Goal: Task Accomplishment & Management: Manage account settings

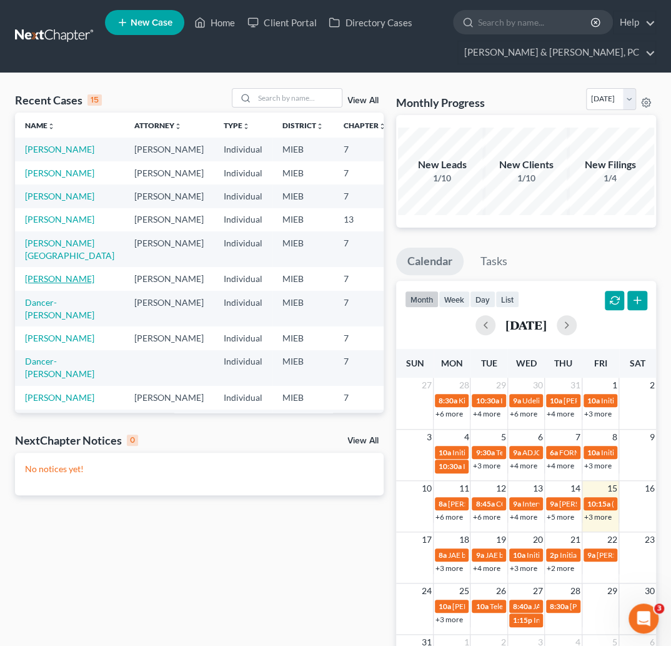
click at [34, 284] on link "[PERSON_NAME]" at bounding box center [59, 278] width 69 height 11
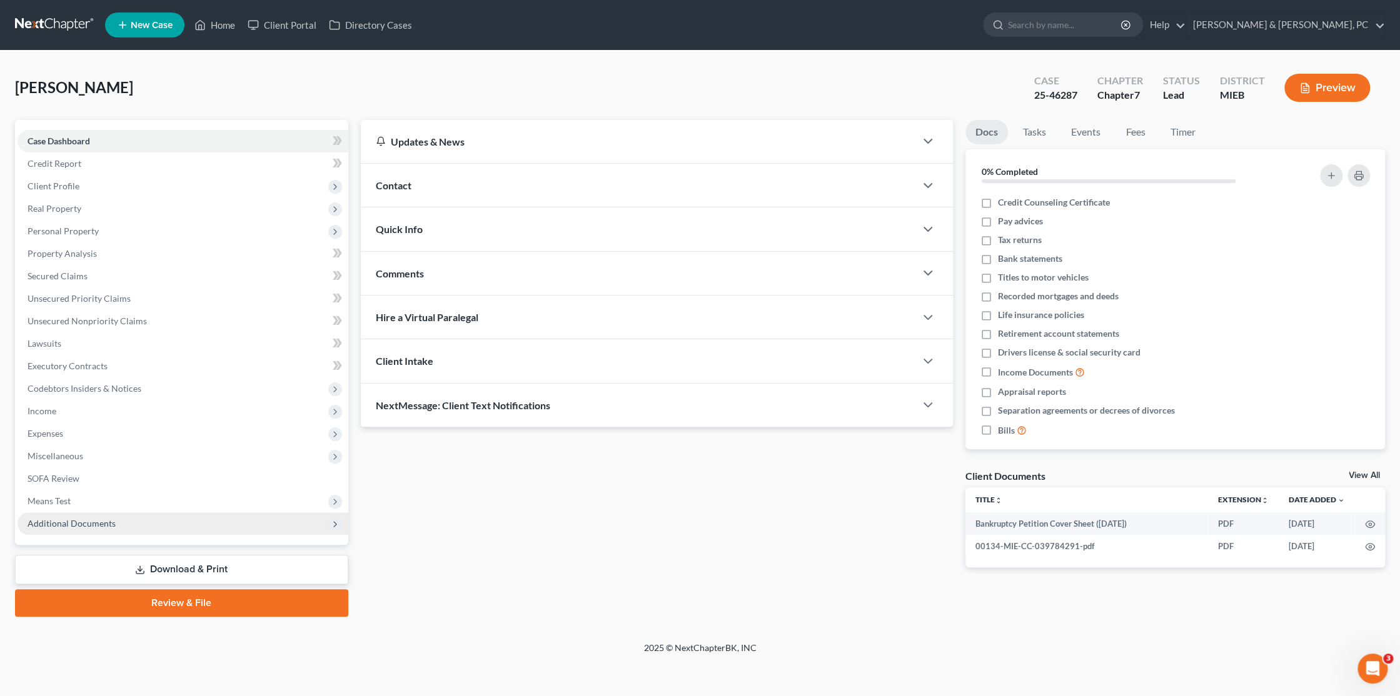
click at [98, 521] on span "Additional Documents" at bounding box center [72, 523] width 88 height 11
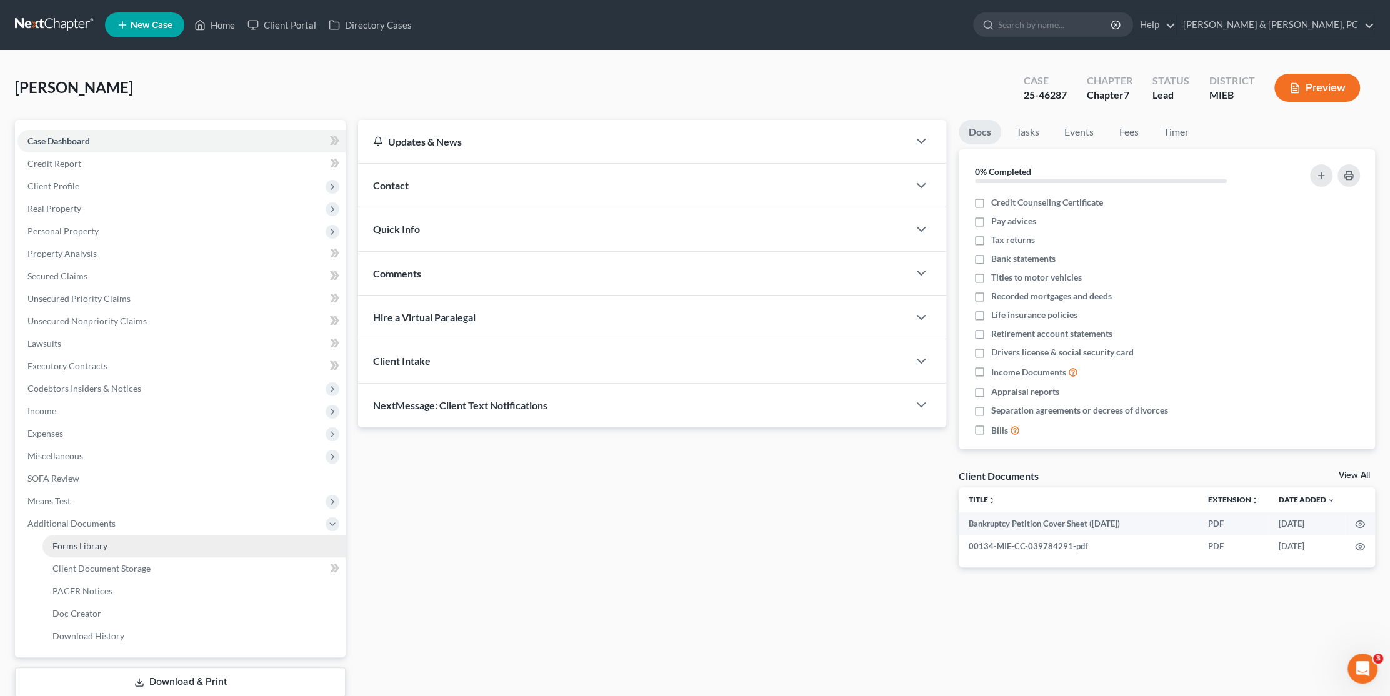
click at [79, 543] on span "Forms Library" at bounding box center [80, 546] width 55 height 11
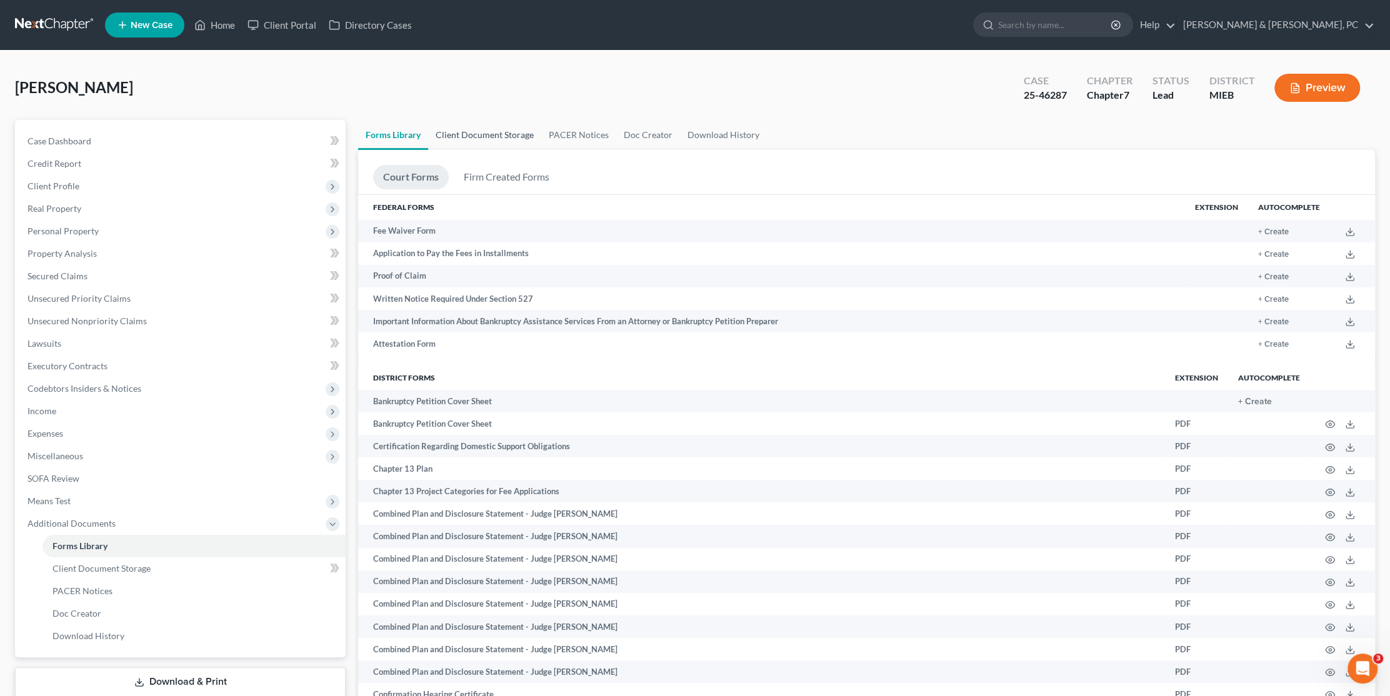
click at [520, 133] on link "Client Document Storage" at bounding box center [484, 135] width 113 height 30
select select "7"
select select "6"
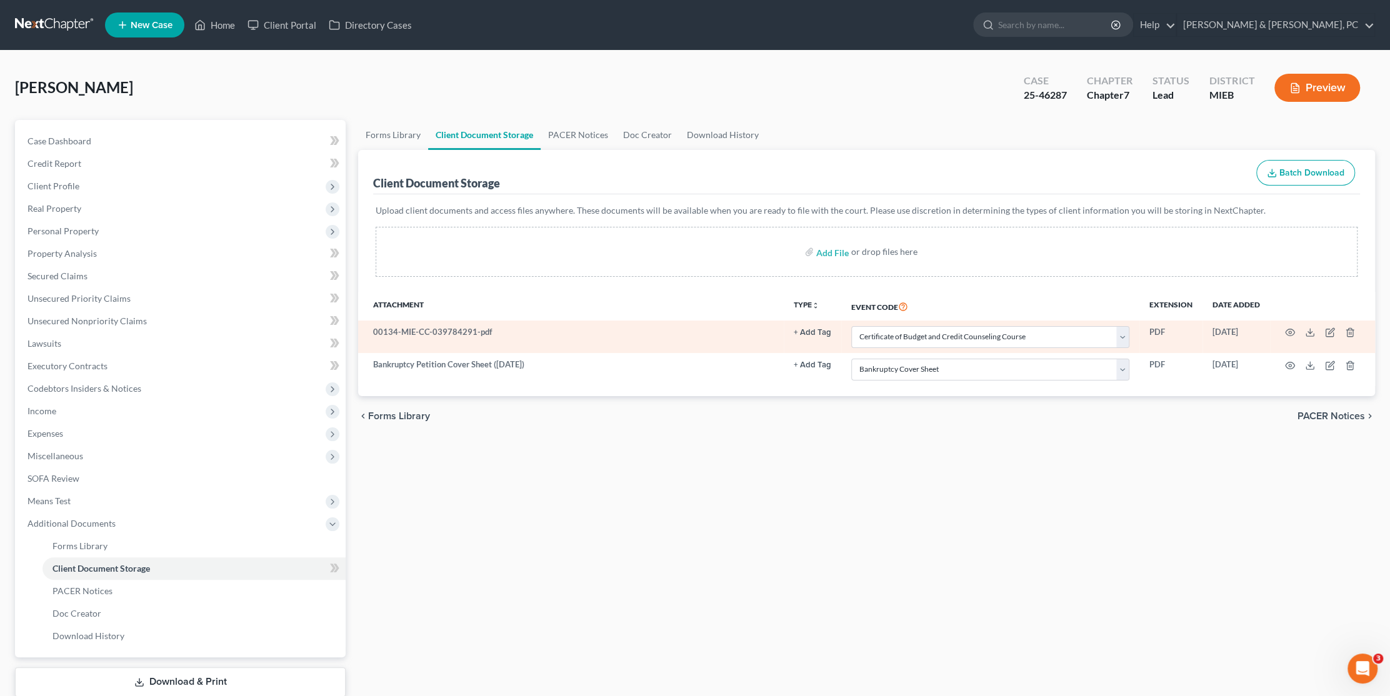
select select "7"
select select "6"
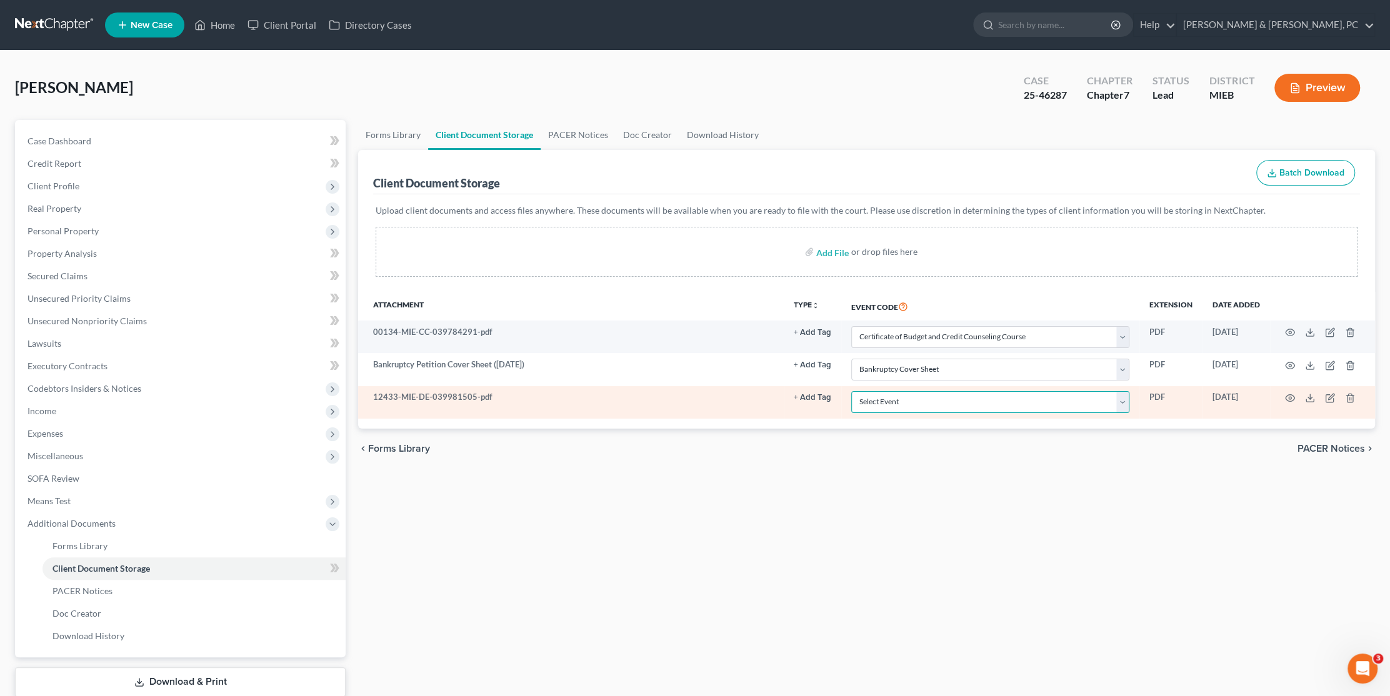
click at [680, 400] on select "Select Event 20 Largest Unsecured Creditors Amended Chapter 11 Plan Amended Cha…" at bounding box center [991, 402] width 278 height 22
select select "10"
click at [680, 391] on select "Select Event 20 Largest Unsecured Creditors Amended Chapter 11 Plan Amended Cha…" at bounding box center [991, 402] width 278 height 22
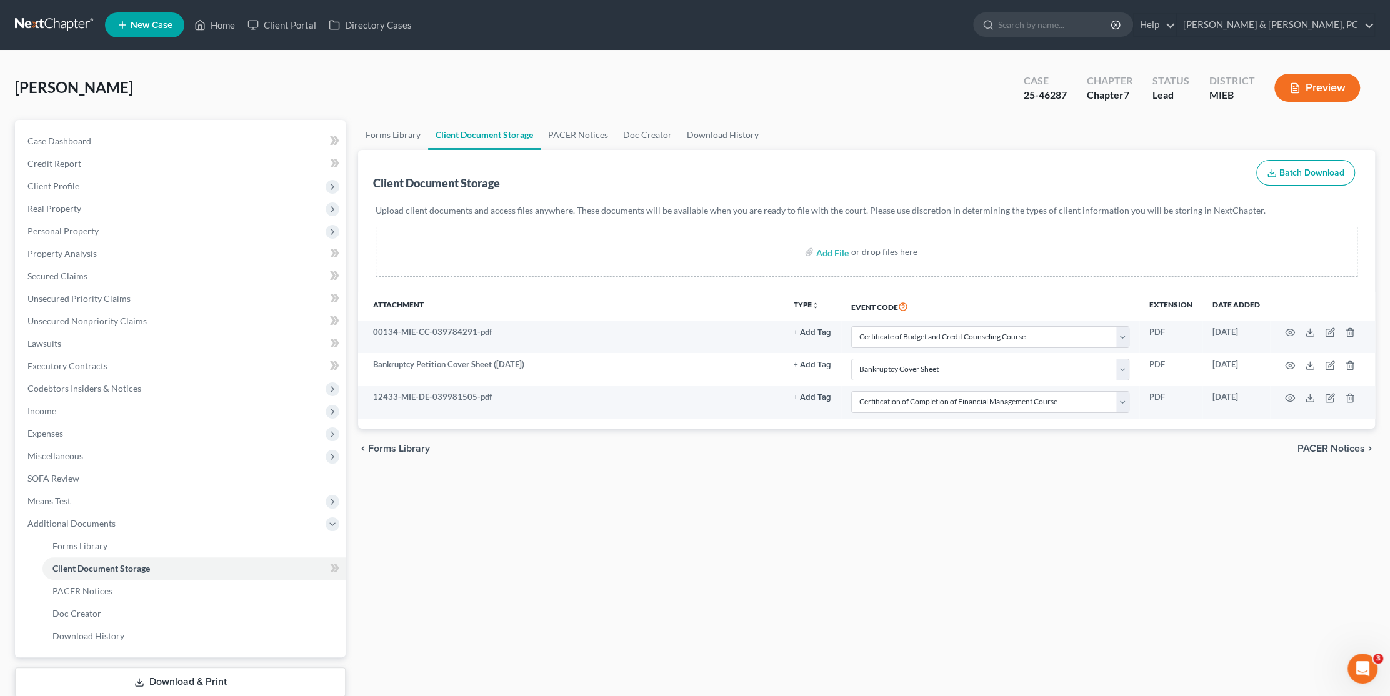
click at [680, 527] on div "Forms Library Client Document Storage PACER Notices Doc Creator Download Histor…" at bounding box center [867, 425] width 1030 height 610
click at [73, 541] on span "Forms Library" at bounding box center [80, 546] width 55 height 11
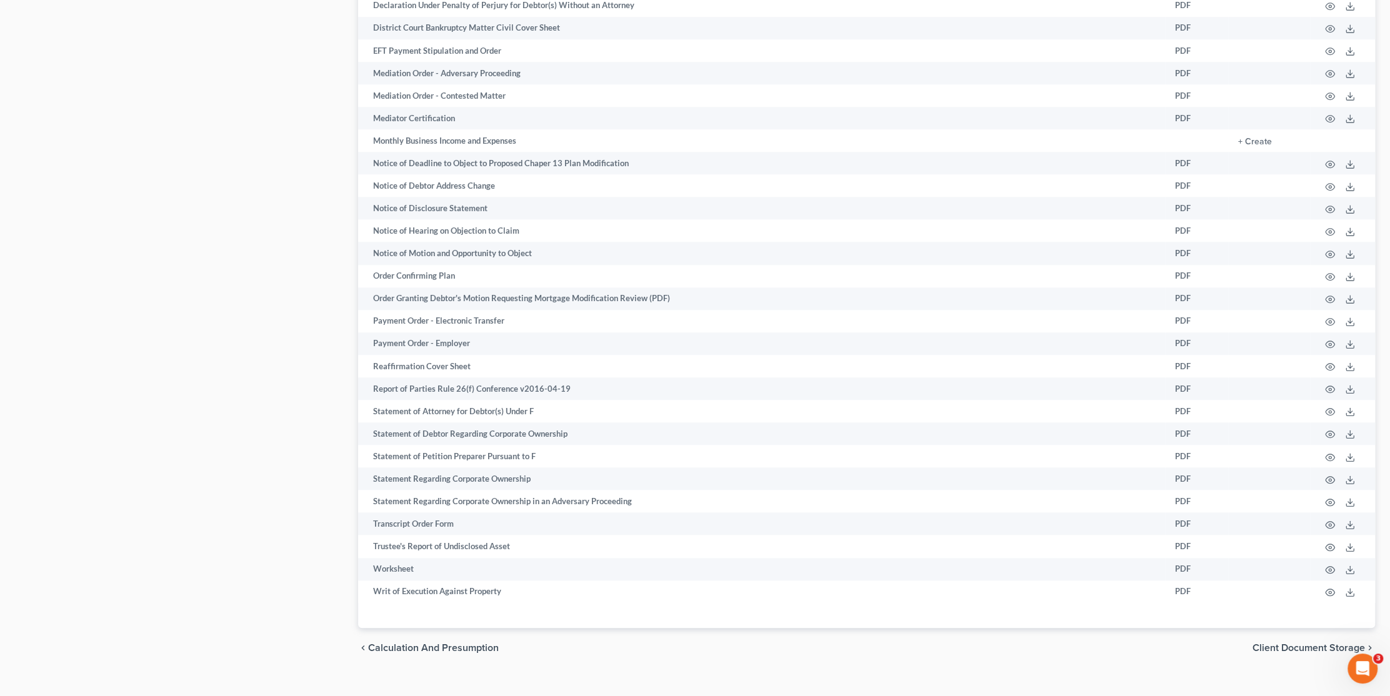
scroll to position [978, 0]
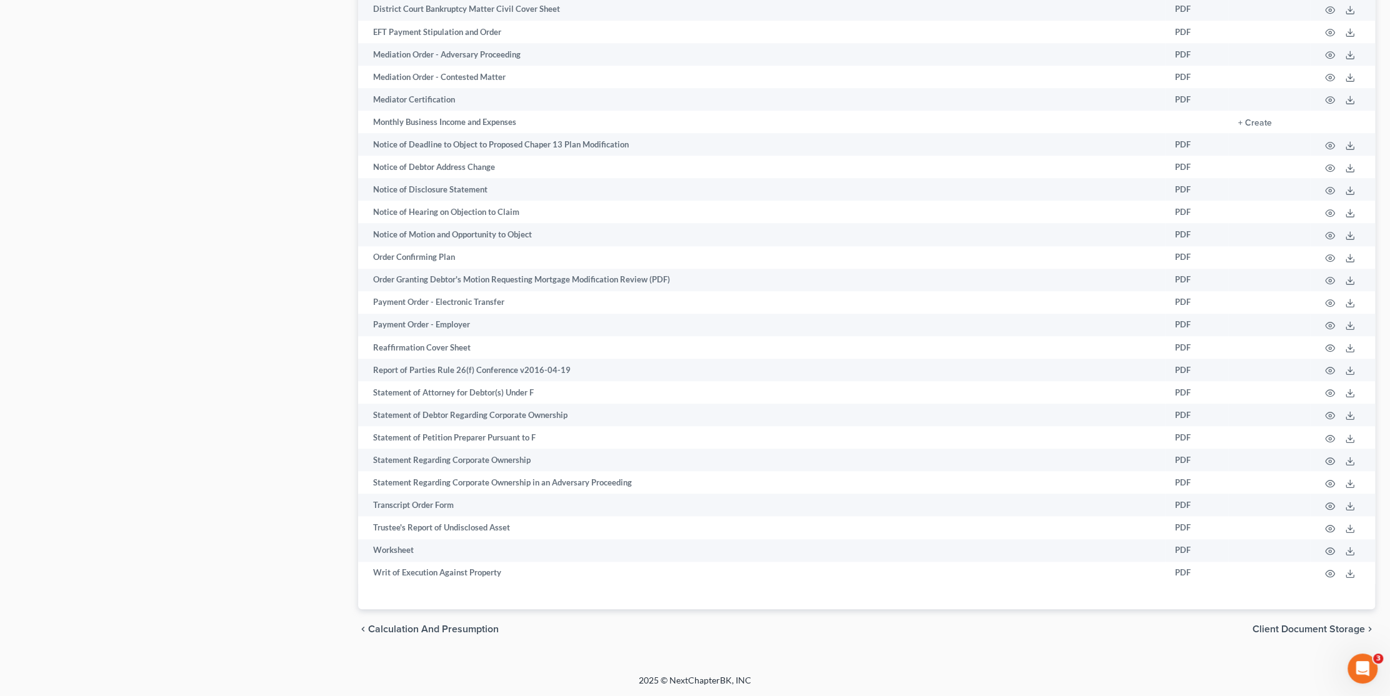
drag, startPoint x: 259, startPoint y: 284, endPoint x: 270, endPoint y: 271, distance: 17.3
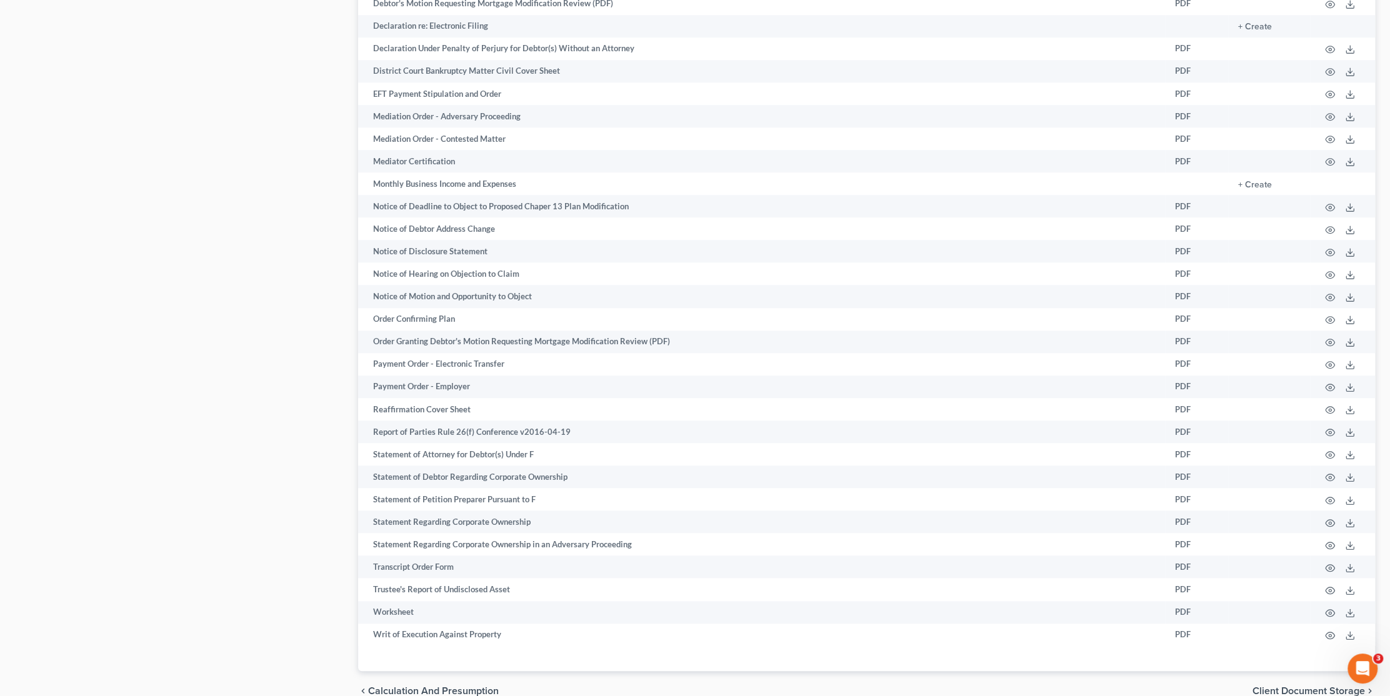
scroll to position [237, 0]
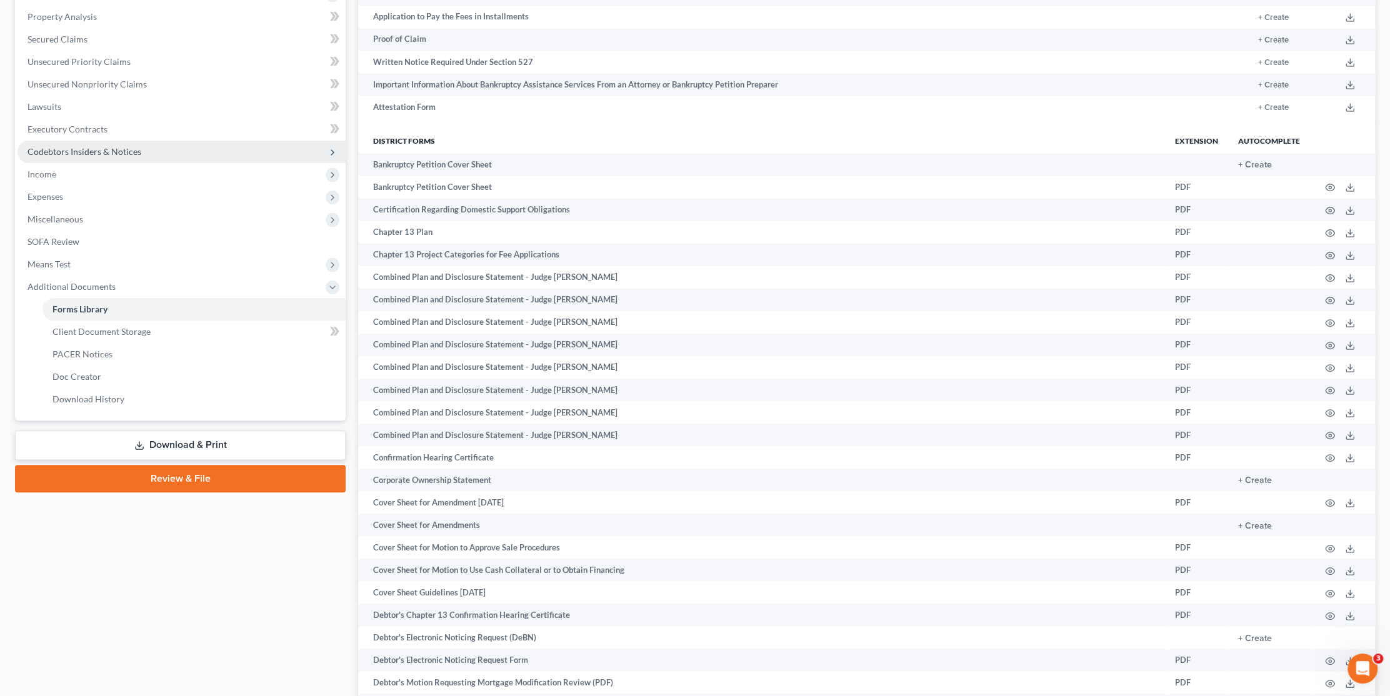
drag, startPoint x: 270, startPoint y: 271, endPoint x: 178, endPoint y: 156, distance: 147.7
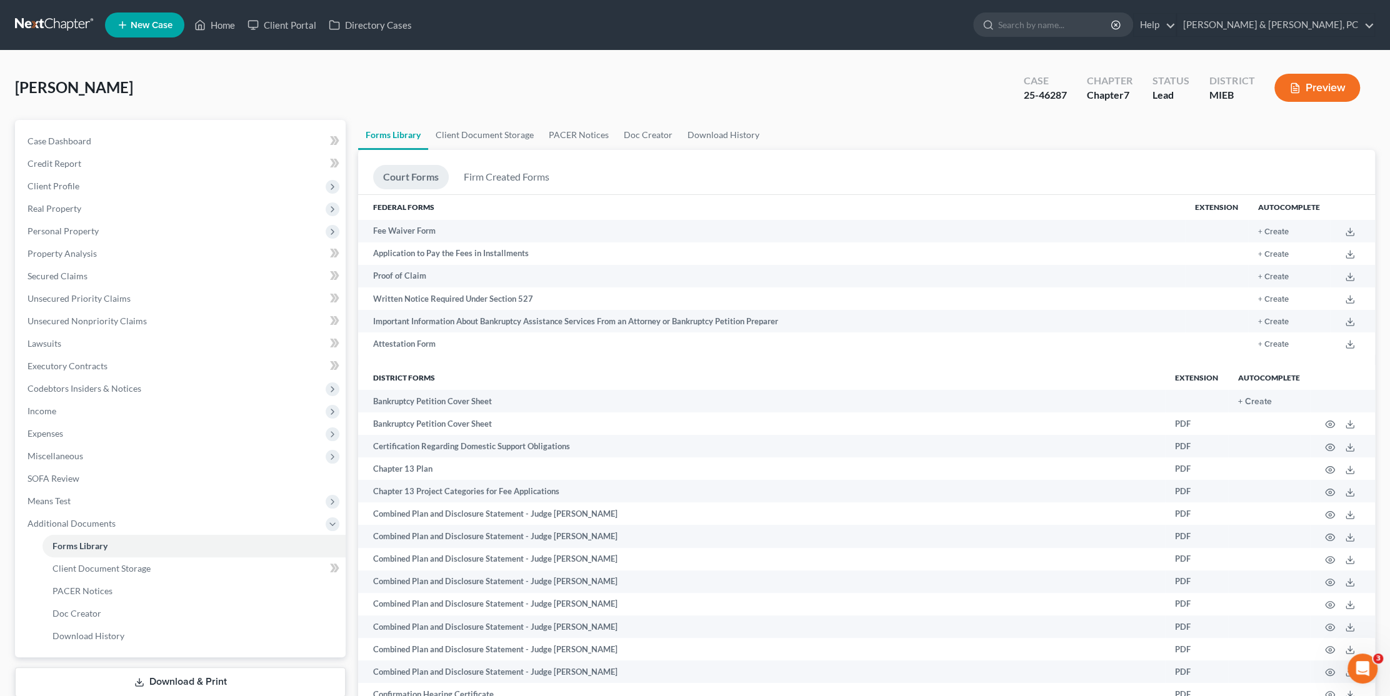
click at [49, 18] on link at bounding box center [55, 25] width 80 height 23
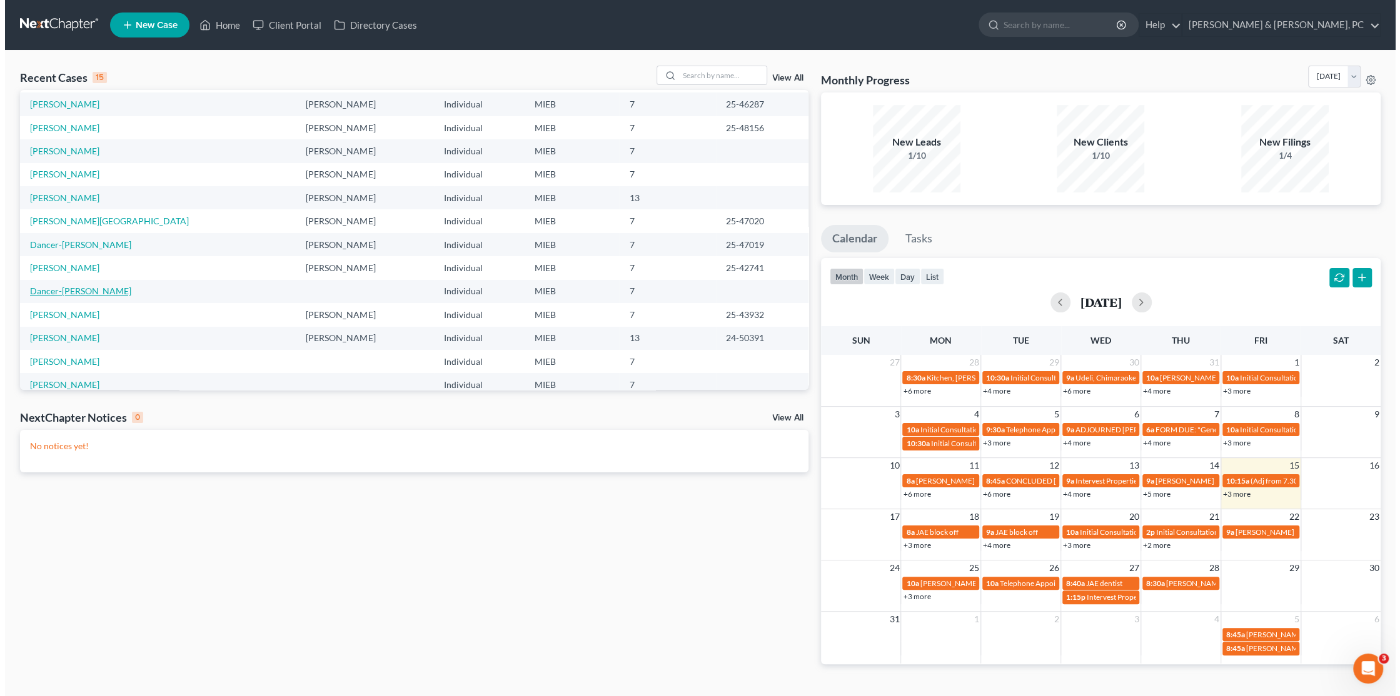
scroll to position [85, 0]
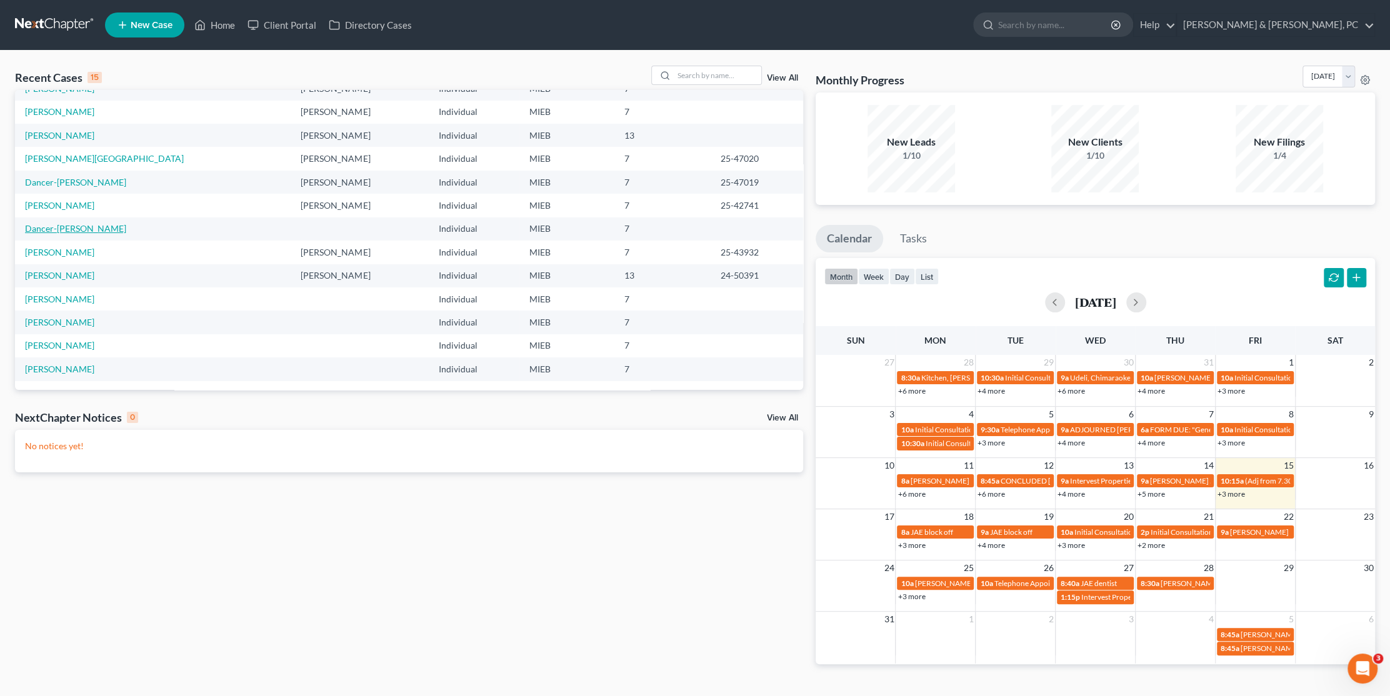
click at [63, 225] on link "Dancer-[PERSON_NAME]" at bounding box center [75, 228] width 101 height 11
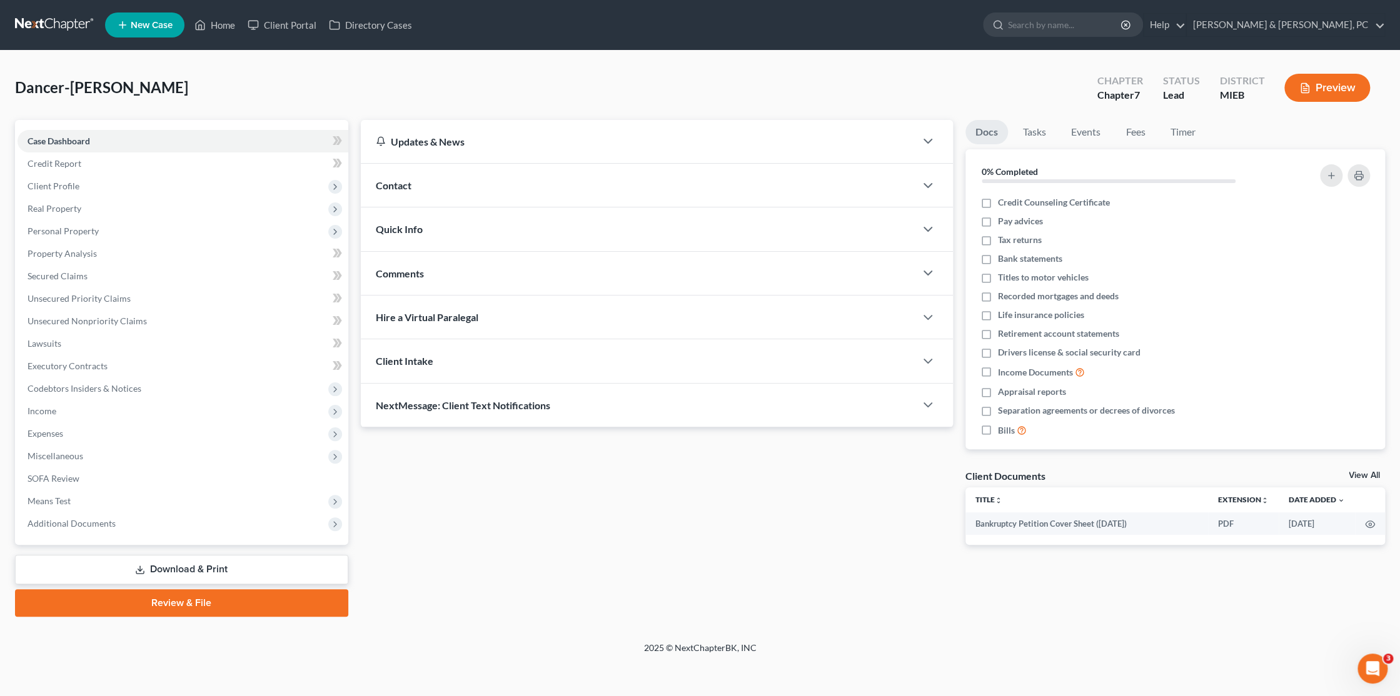
click at [62, 28] on link at bounding box center [55, 25] width 80 height 23
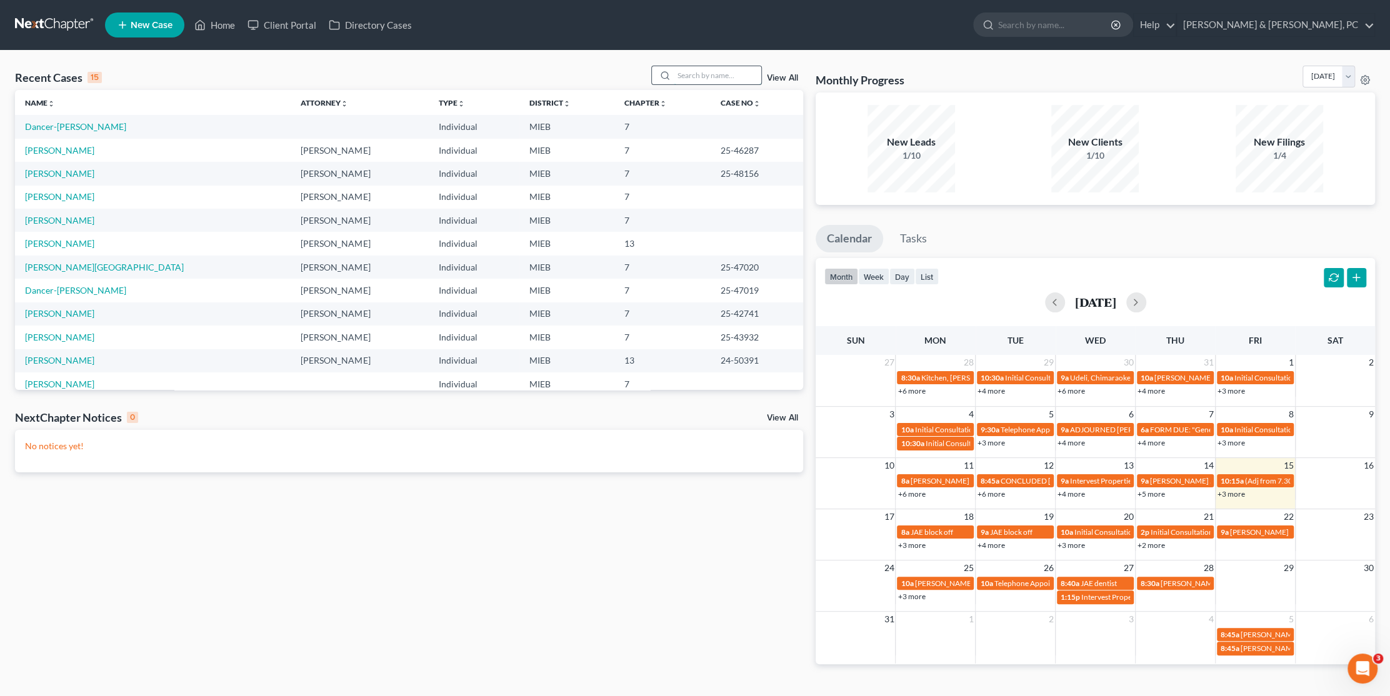
click at [676, 76] on input "search" at bounding box center [718, 75] width 88 height 18
type input "daniels"
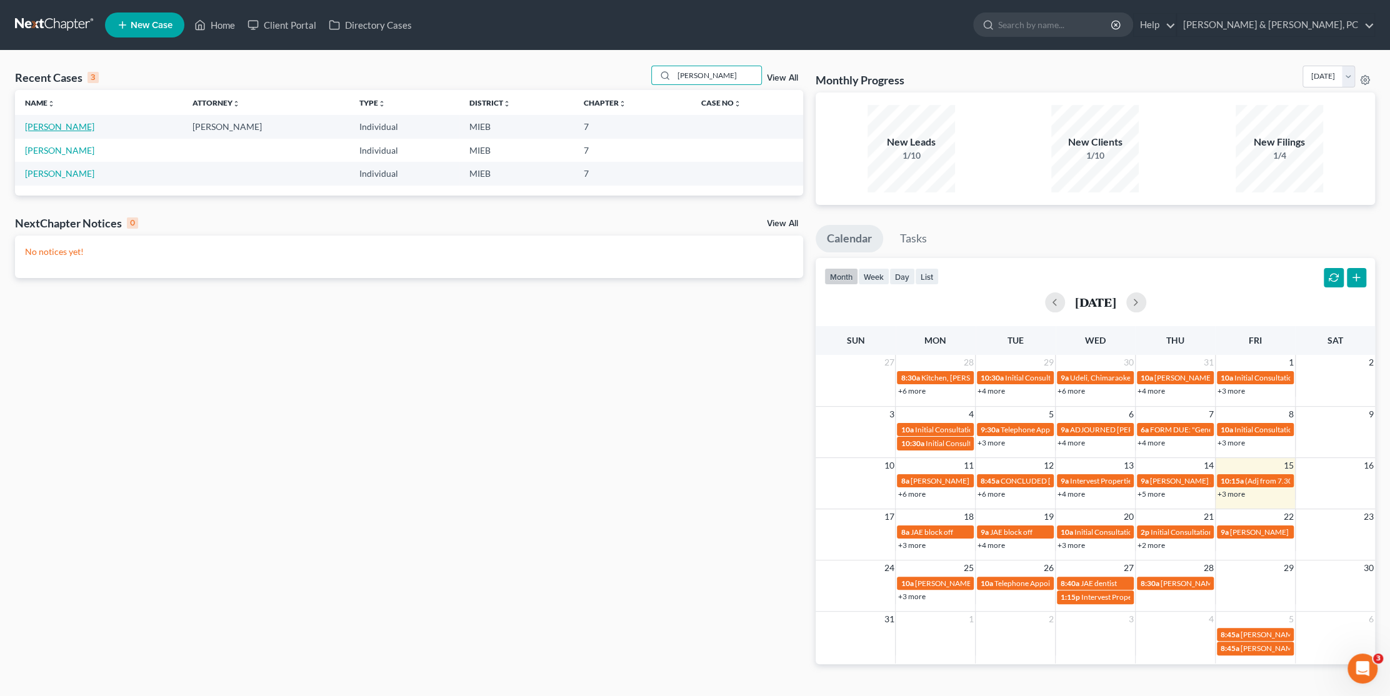
click at [56, 127] on link "Daniels, Terence" at bounding box center [59, 126] width 69 height 11
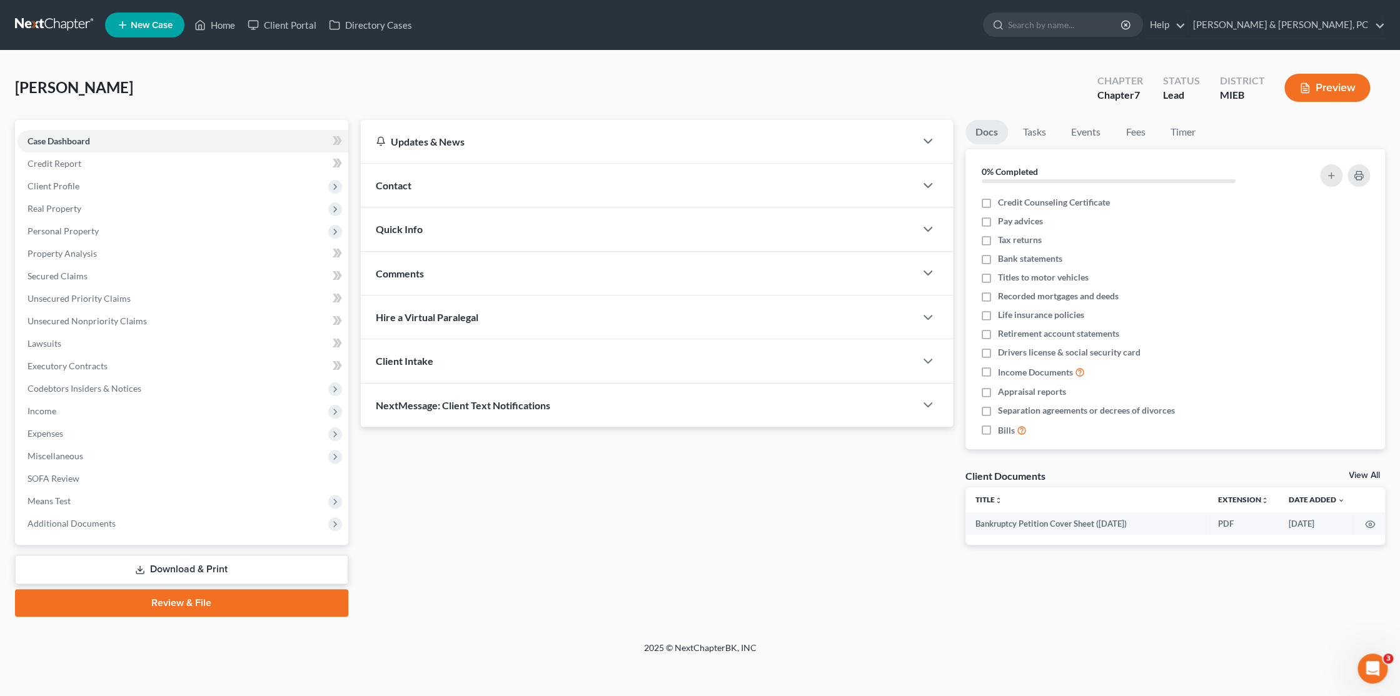
click at [453, 31] on ul "New Case Home Client Portal Directory Cases - No Result - See all results Or Pr…" at bounding box center [745, 25] width 1280 height 33
